Goal: Transaction & Acquisition: Purchase product/service

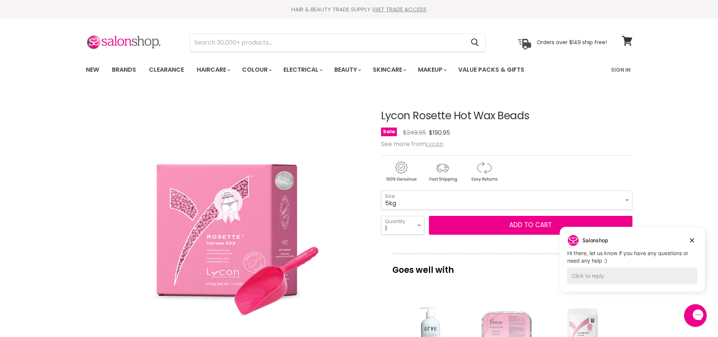
click at [442, 147] on u "Lycon" at bounding box center [434, 143] width 17 height 9
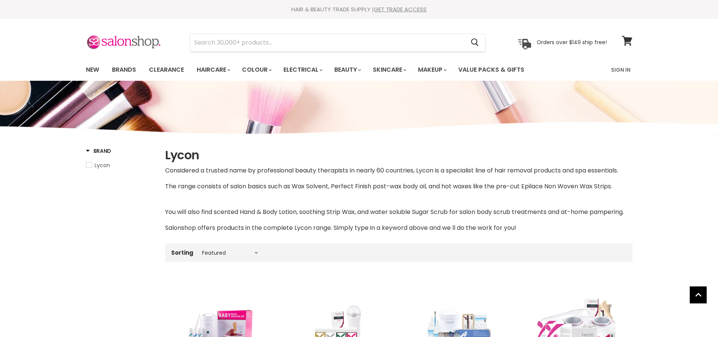
select select "manual"
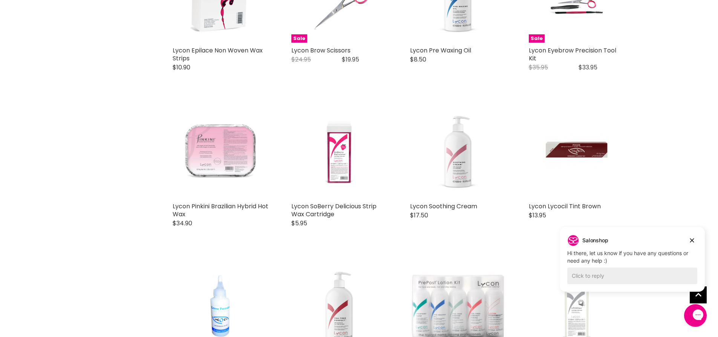
scroll to position [1809, 0]
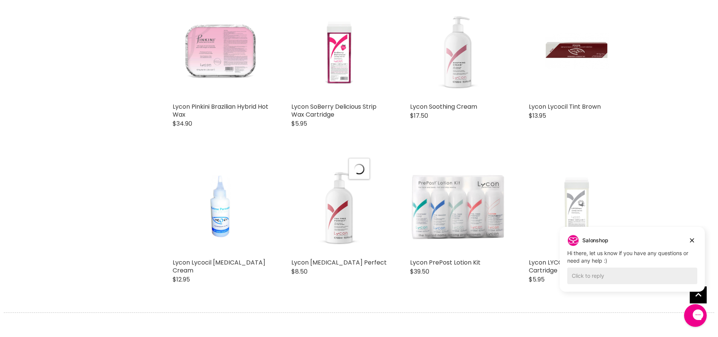
select select "manual"
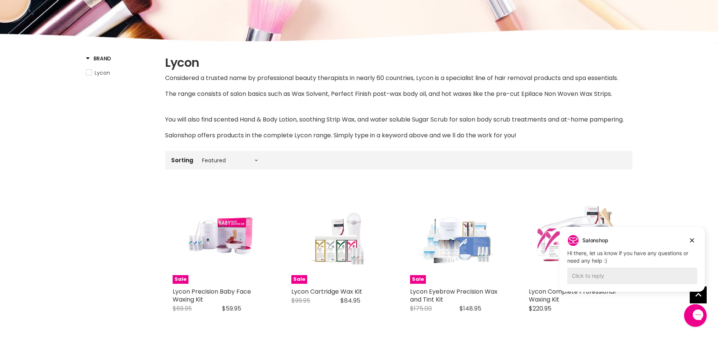
scroll to position [70, 0]
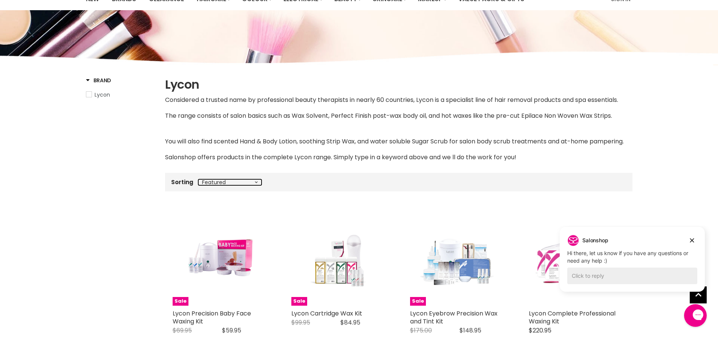
click at [222, 184] on select "Best selling Featured Price, low to high Price, high to low Alphabetically, A-Z…" at bounding box center [229, 182] width 63 height 6
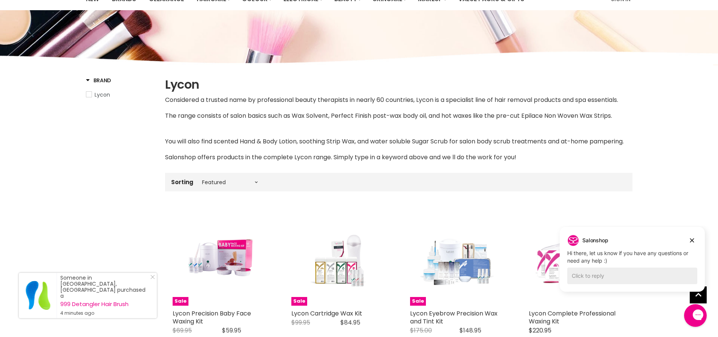
click at [276, 177] on div "Sorting Best selling Featured Price, low to high Price, high to low Alphabetica…" at bounding box center [398, 182] width 467 height 12
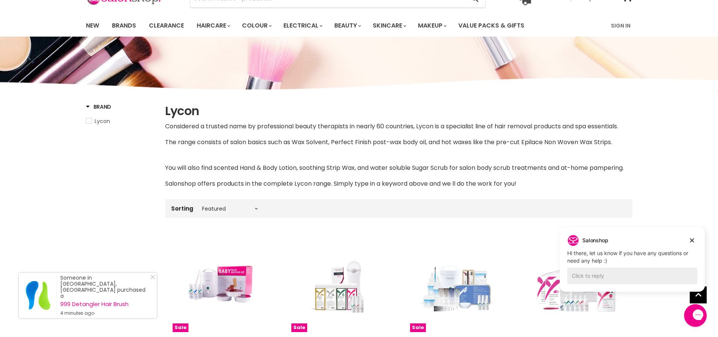
scroll to position [0, 0]
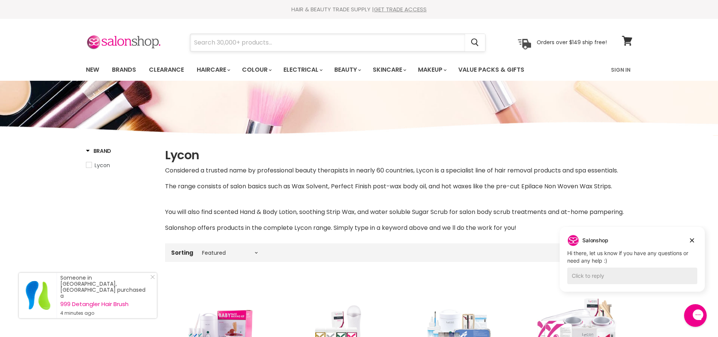
click at [248, 43] on input "Search" at bounding box center [327, 42] width 275 height 17
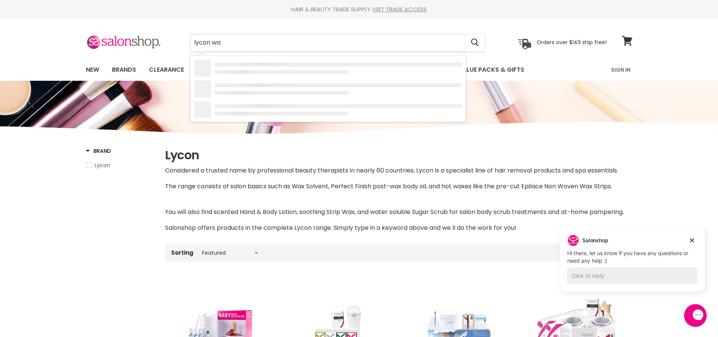
type input "lycon wax"
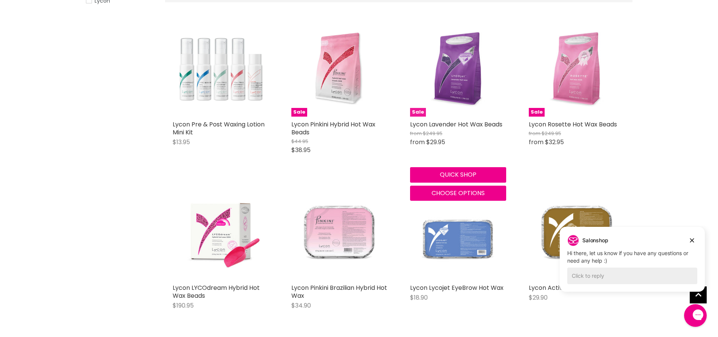
click at [470, 92] on img "Main content" at bounding box center [458, 68] width 96 height 96
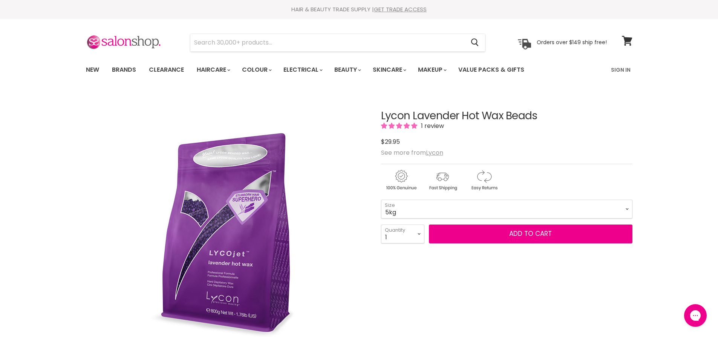
click at [381, 199] on select "800g 5kg" at bounding box center [506, 208] width 251 height 19
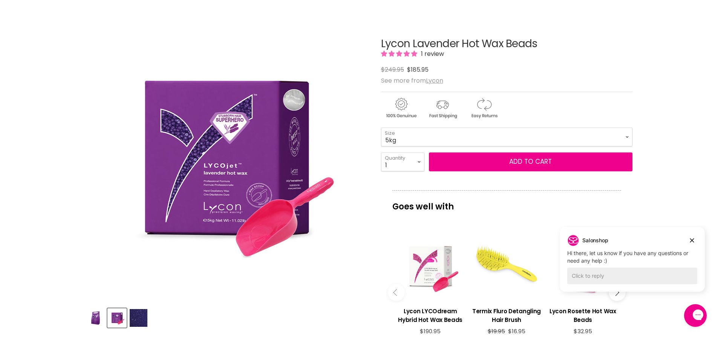
scroll to position [75, 0]
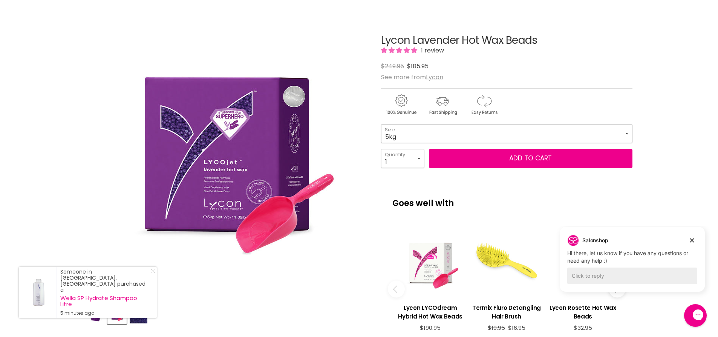
click at [406, 132] on select "800g 5kg" at bounding box center [506, 133] width 251 height 19
select select "800g"
click at [381, 124] on select "800g 5kg" at bounding box center [506, 133] width 251 height 19
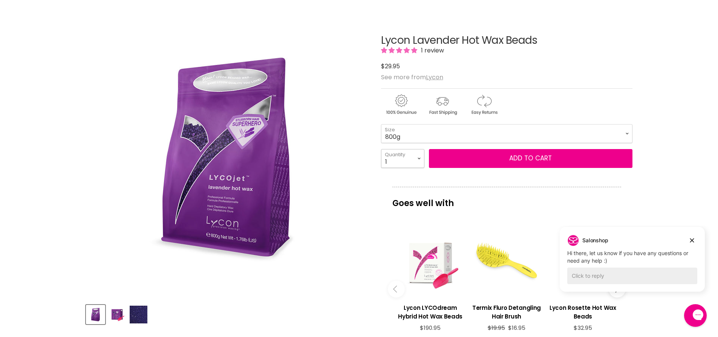
click at [397, 163] on select "1 2 3 4 5 6 7 8 9 10+" at bounding box center [402, 158] width 43 height 19
select select "5"
click at [381, 149] on select "1 2 3 4 5 6 7 8 9 10+" at bounding box center [402, 158] width 43 height 19
type input "5"
click at [431, 127] on select "800g 5kg" at bounding box center [506, 133] width 251 height 19
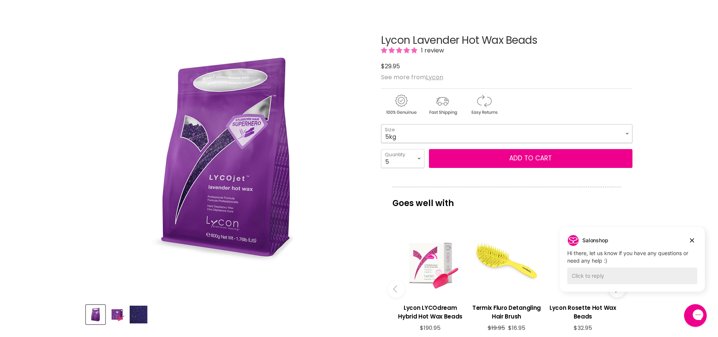
click at [381, 124] on select "800g 5kg" at bounding box center [506, 133] width 251 height 19
select select "5kg"
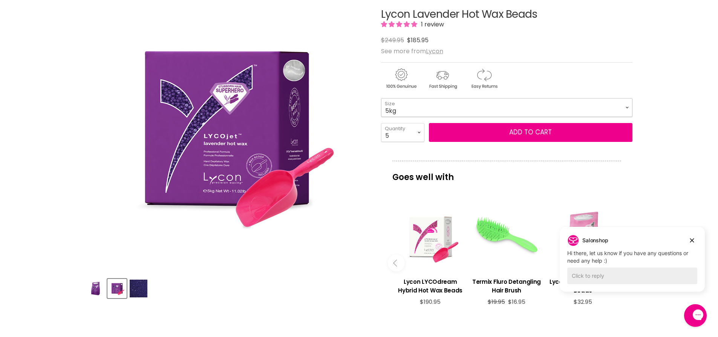
scroll to position [226, 0]
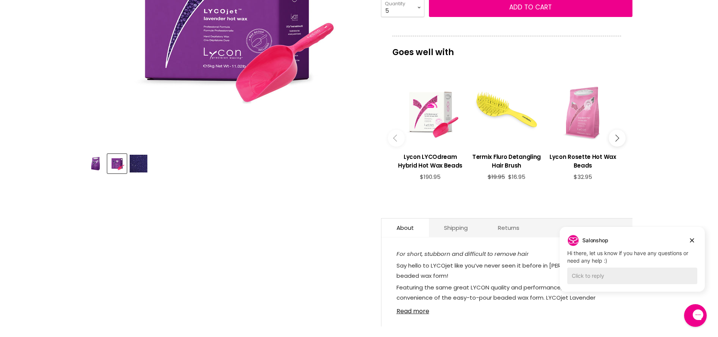
click at [616, 136] on icon "Main content" at bounding box center [615, 138] width 7 height 7
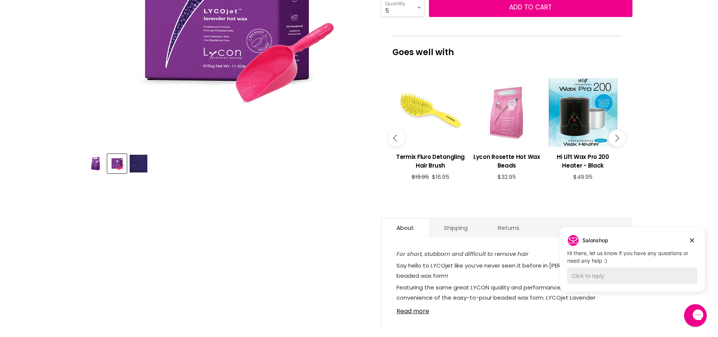
click at [620, 139] on button "Main content" at bounding box center [617, 138] width 17 height 17
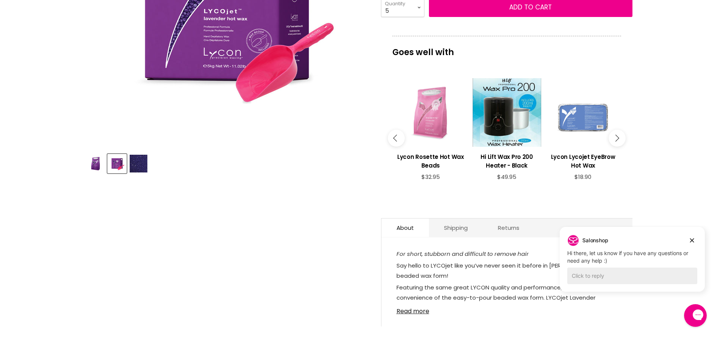
click at [621, 139] on button "Main content" at bounding box center [617, 138] width 17 height 17
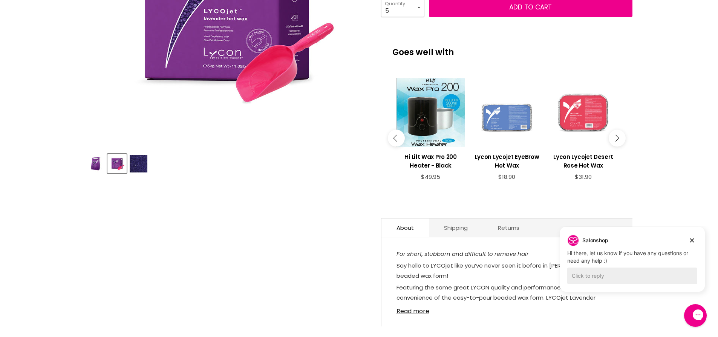
click at [621, 139] on button "Main content" at bounding box center [617, 138] width 17 height 17
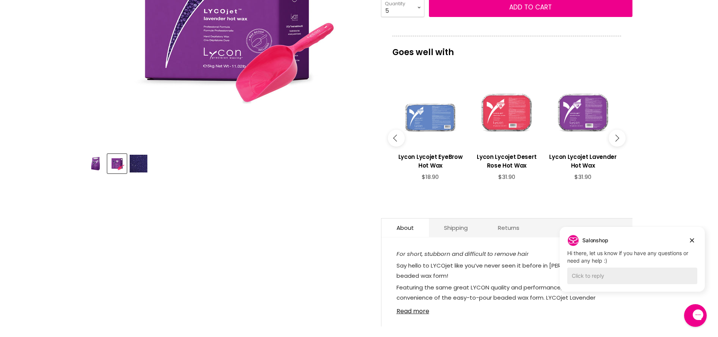
click at [621, 139] on button "Main content" at bounding box center [617, 138] width 17 height 17
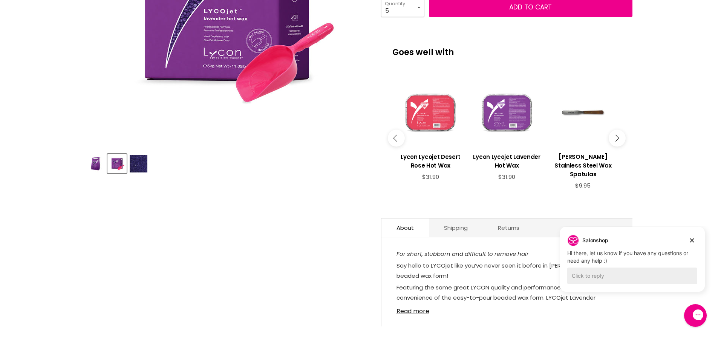
click at [621, 139] on button "Main content" at bounding box center [617, 138] width 17 height 17
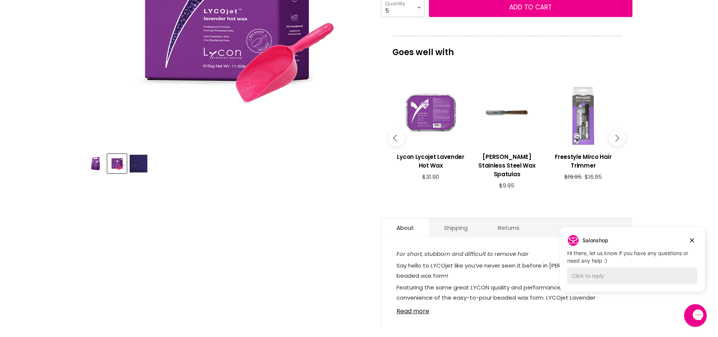
click at [621, 139] on button "Main content" at bounding box center [617, 138] width 17 height 17
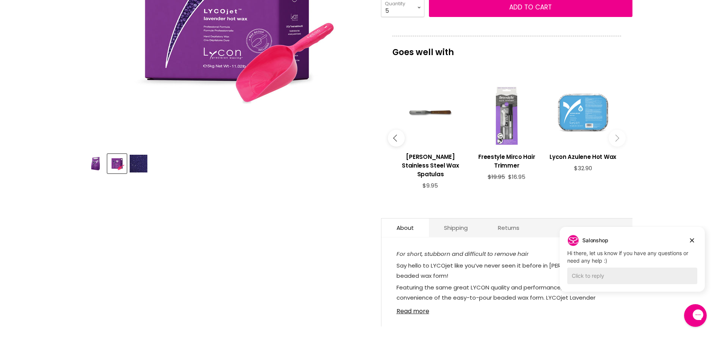
click at [621, 139] on button "Main content" at bounding box center [617, 138] width 17 height 17
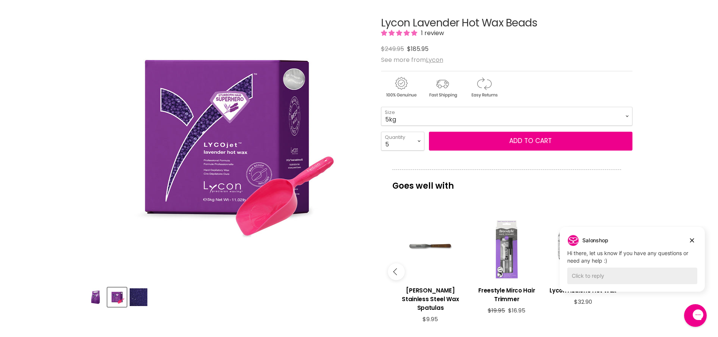
scroll to position [75, 0]
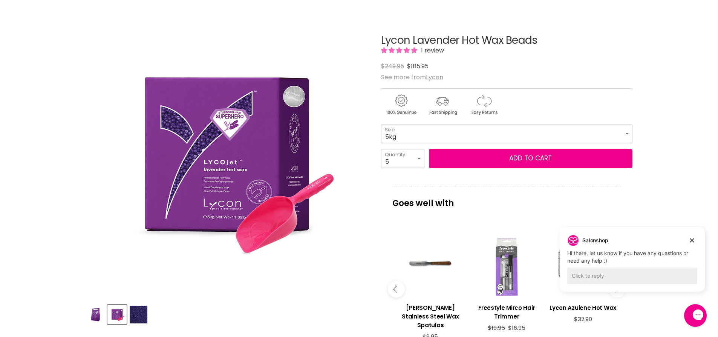
click at [135, 306] on img "Product thumbnails" at bounding box center [139, 314] width 18 height 18
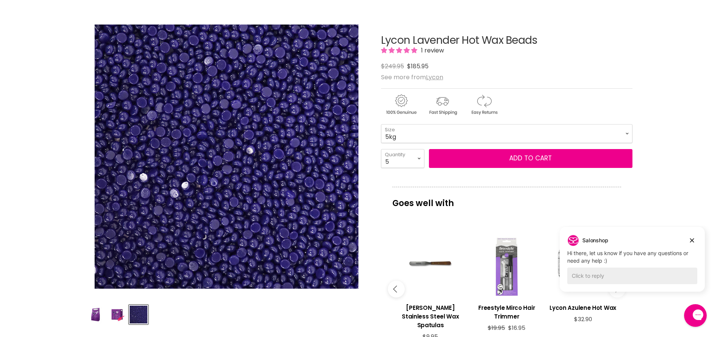
click at [128, 314] on div "Product thumbnails" at bounding box center [227, 312] width 284 height 21
click at [118, 313] on img "Product thumbnails" at bounding box center [117, 314] width 18 height 18
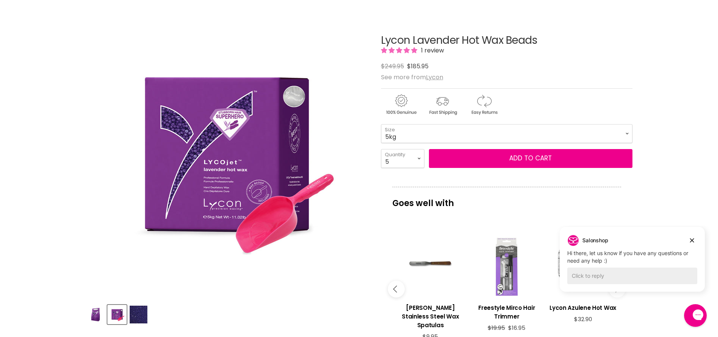
click at [98, 314] on img "Product thumbnails" at bounding box center [96, 314] width 18 height 18
